Goal: Navigation & Orientation: Find specific page/section

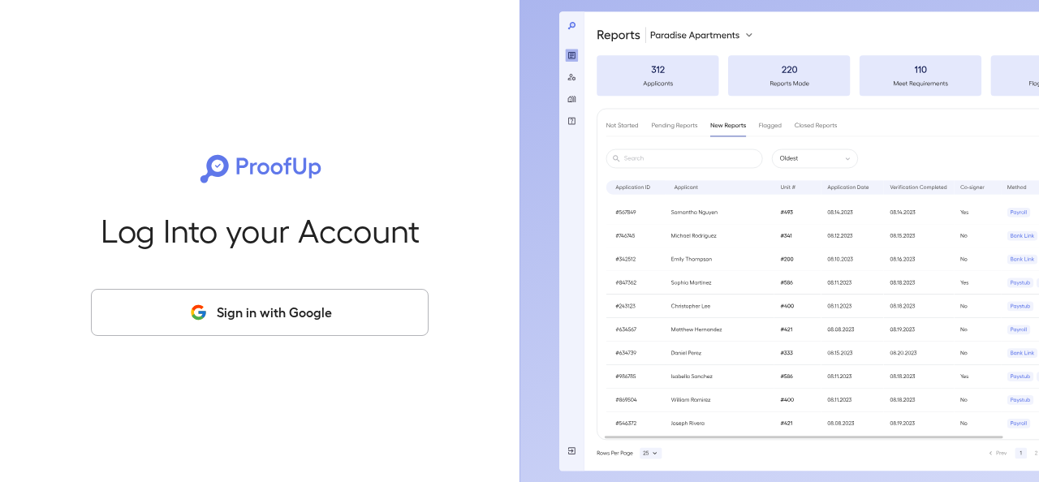
click at [262, 327] on button "Sign in with Google" at bounding box center [260, 312] width 338 height 47
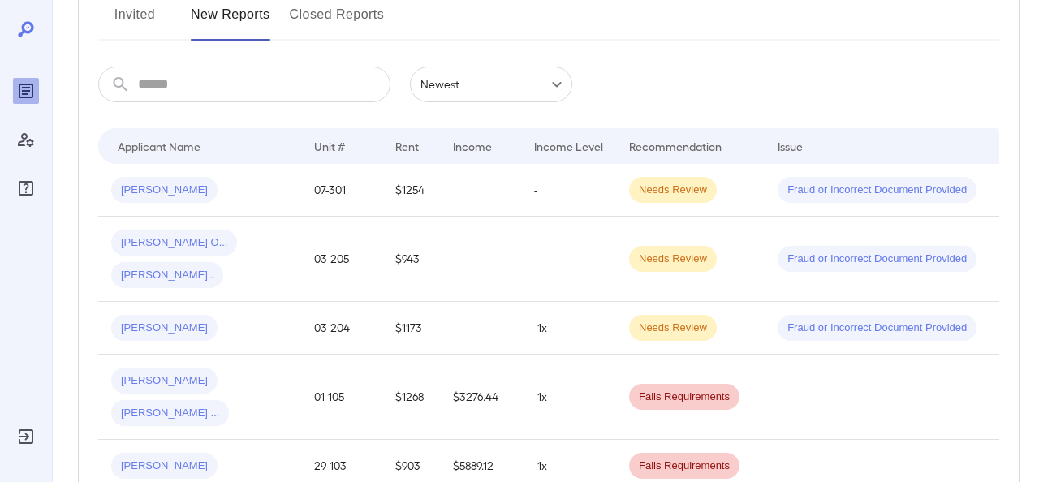
scroll to position [191, 0]
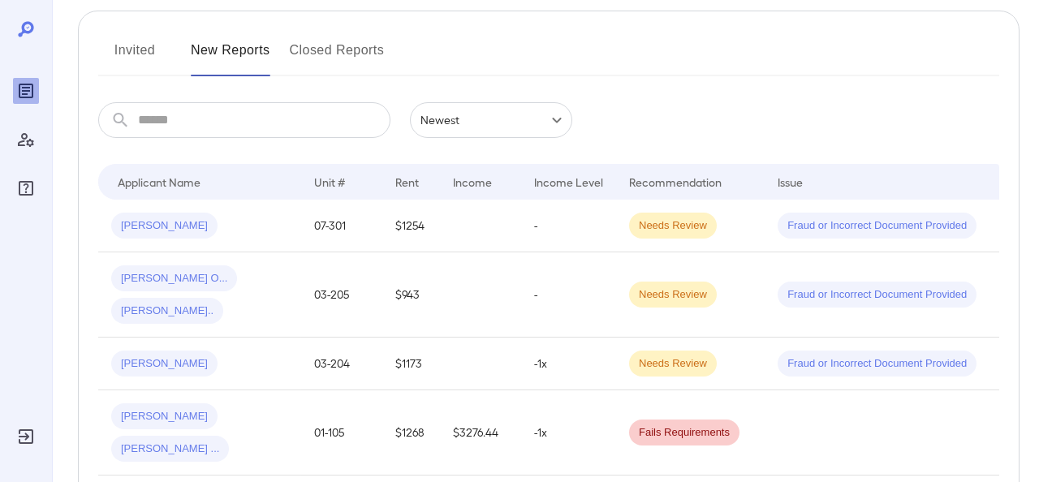
click at [140, 54] on button "Invited" at bounding box center [134, 56] width 73 height 39
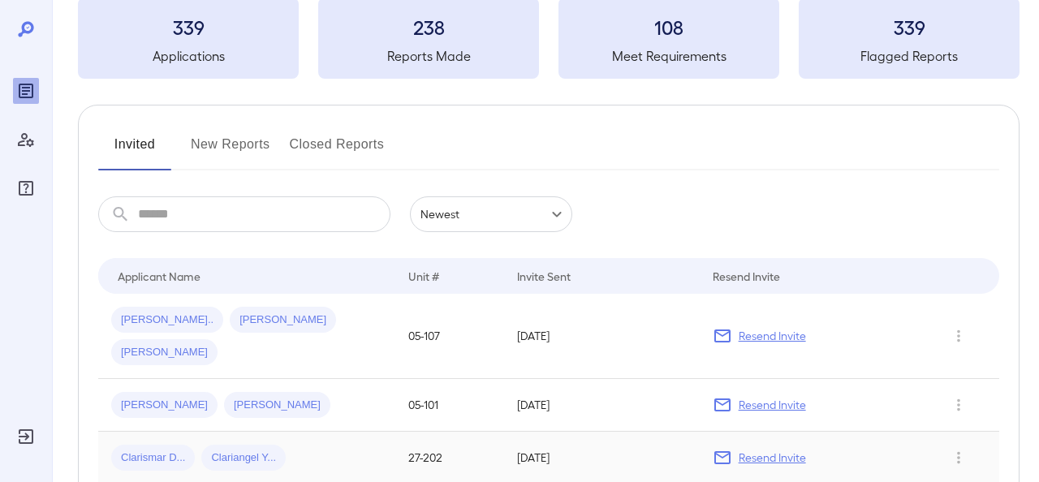
scroll to position [52, 0]
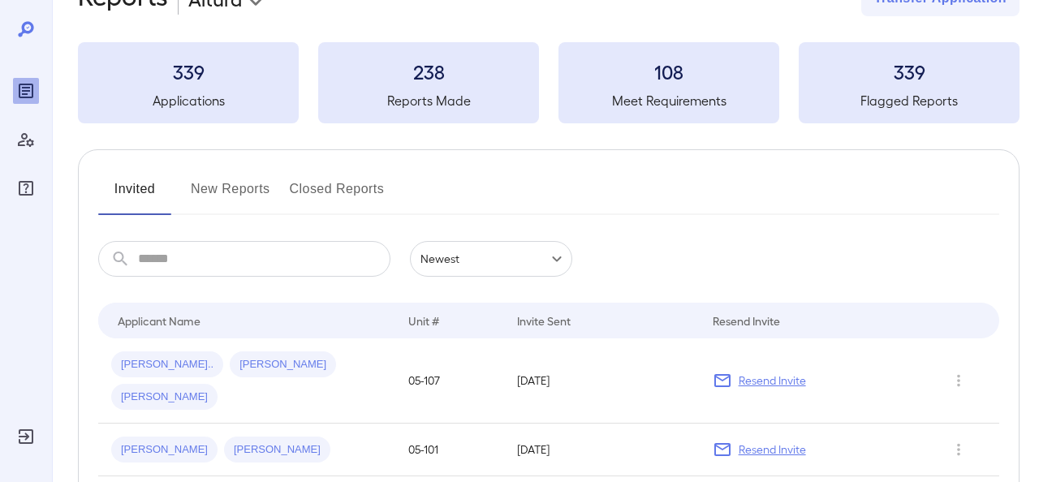
click at [215, 183] on button "New Reports" at bounding box center [231, 195] width 80 height 39
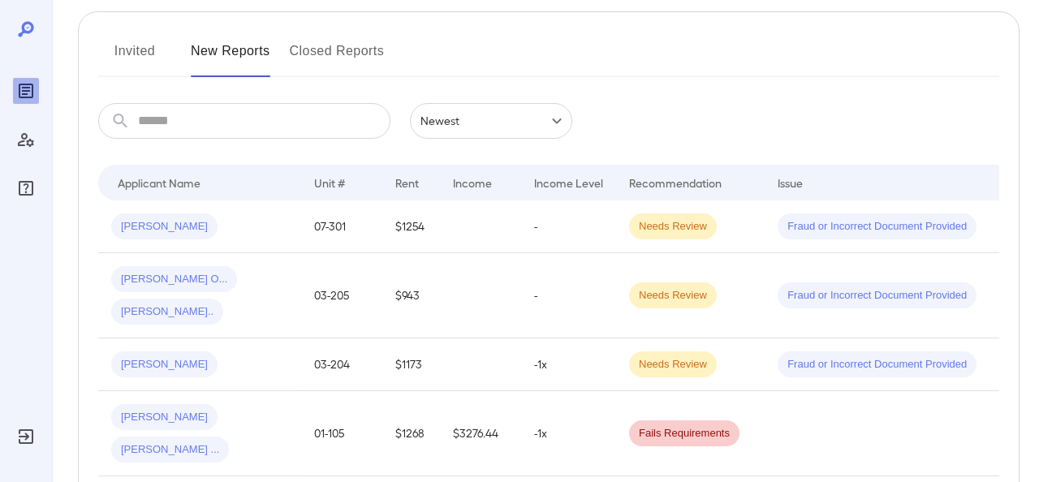
scroll to position [203, 0]
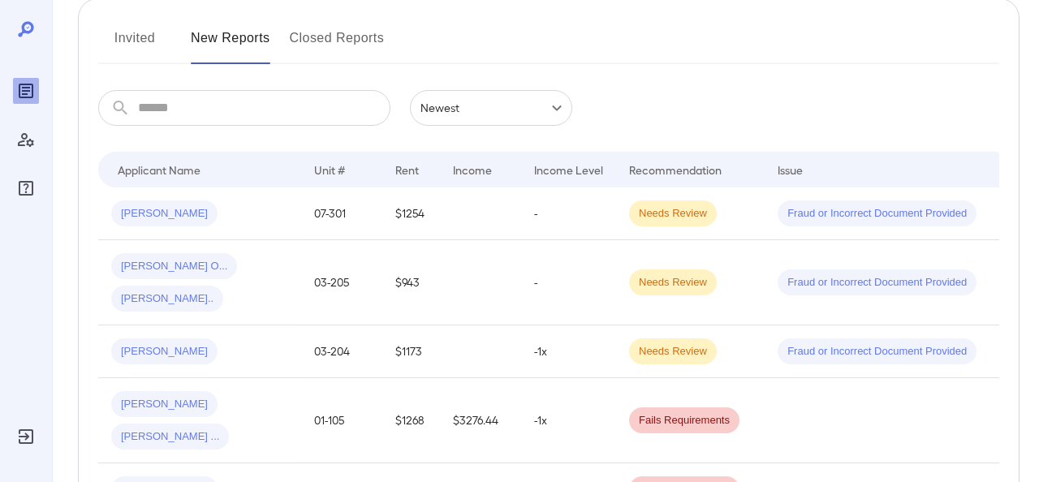
click at [148, 34] on button "Invited" at bounding box center [134, 44] width 73 height 39
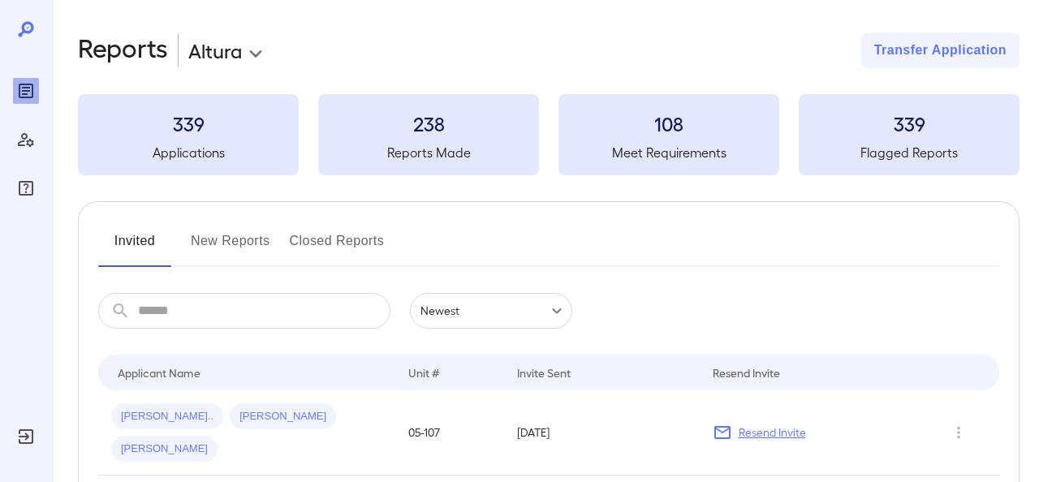
click at [223, 242] on button "New Reports" at bounding box center [231, 247] width 80 height 39
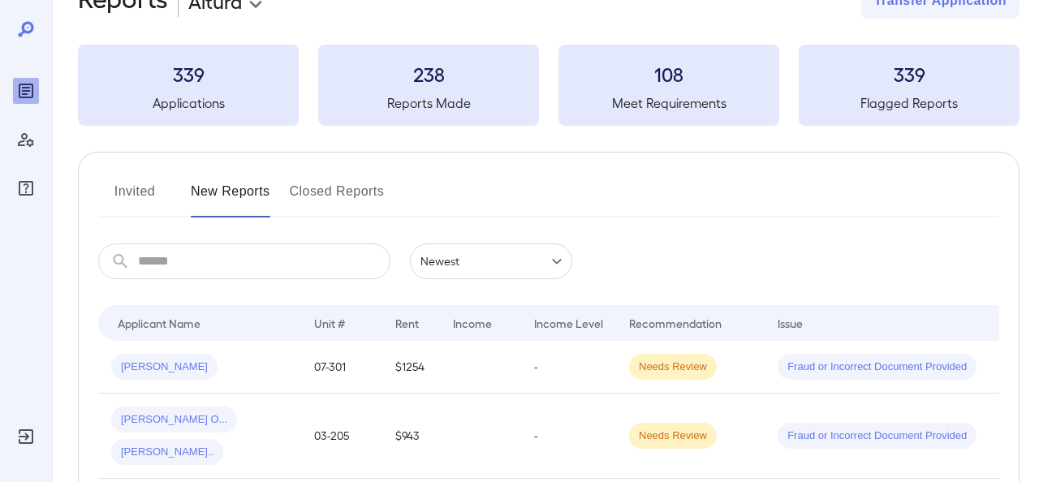
scroll to position [75, 0]
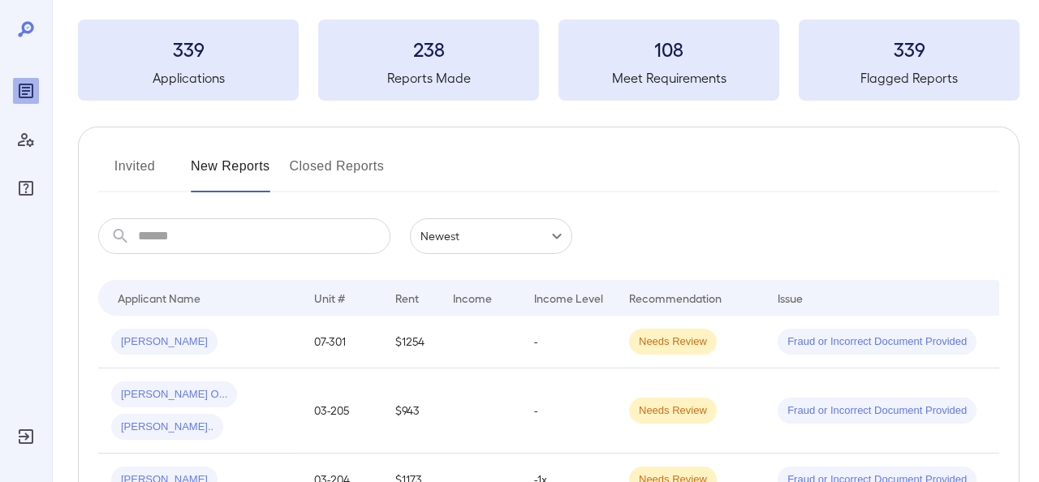
click at [140, 160] on button "Invited" at bounding box center [134, 172] width 73 height 39
